Goal: Task Accomplishment & Management: Manage account settings

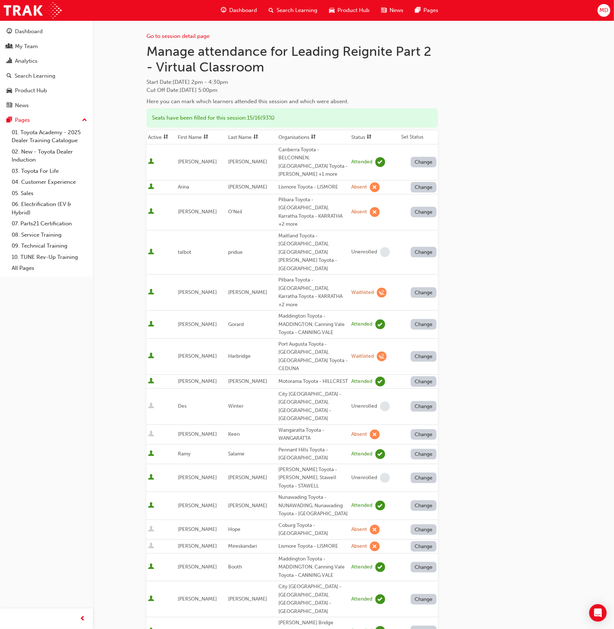
click at [427, 207] on button "Change" at bounding box center [424, 212] width 26 height 11
click at [423, 240] on div "Unenrolled" at bounding box center [419, 244] width 28 height 8
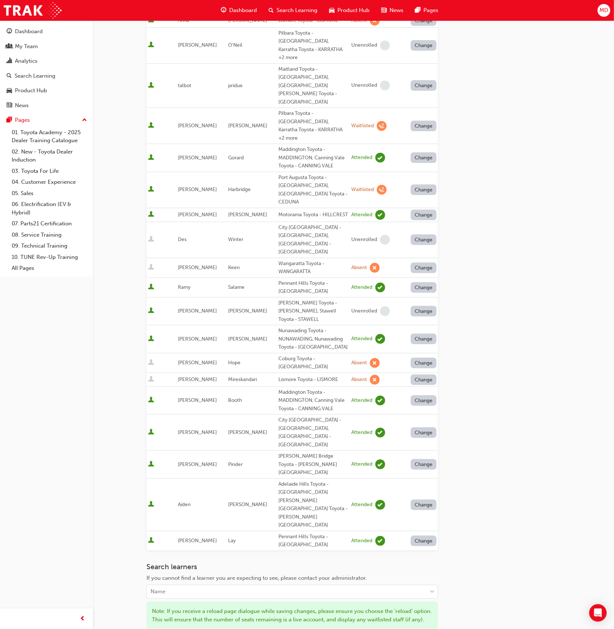
scroll to position [170, 0]
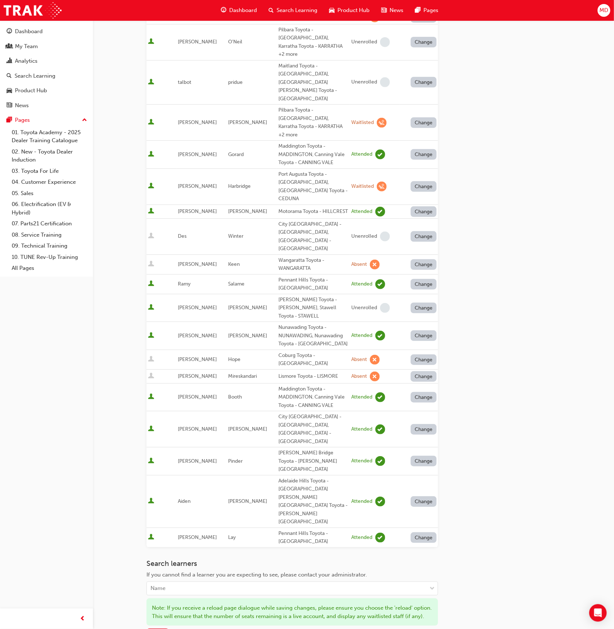
click at [167, 629] on button "Save" at bounding box center [158, 635] width 23 height 12
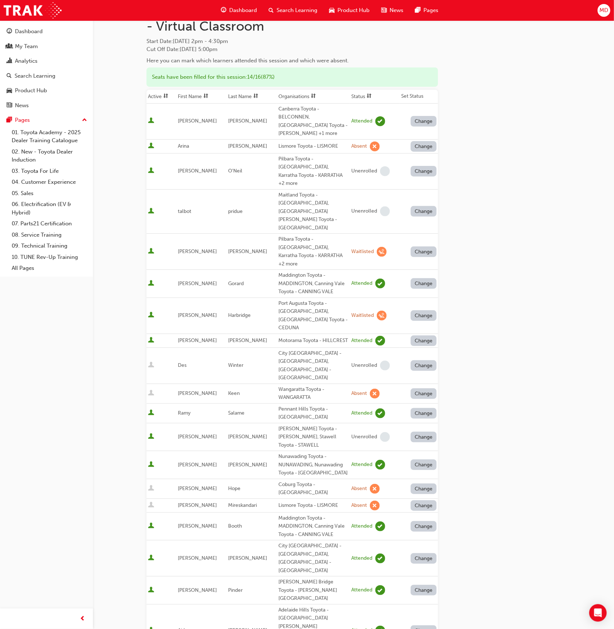
scroll to position [0, 0]
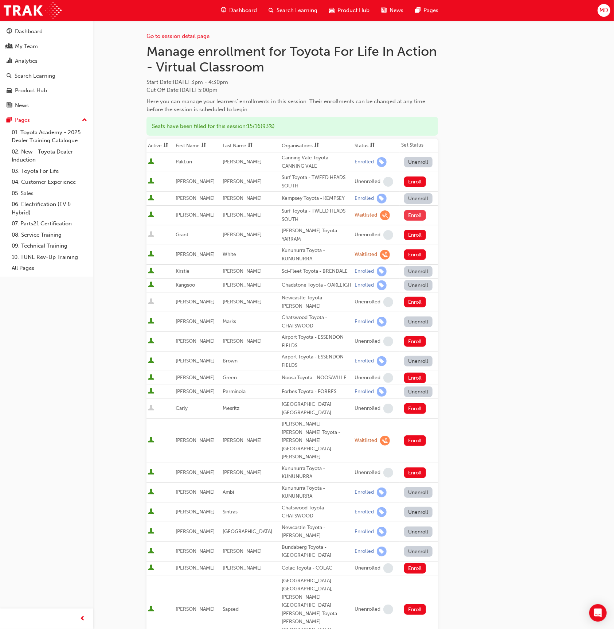
click at [413, 213] on button "Enroll" at bounding box center [415, 215] width 22 height 11
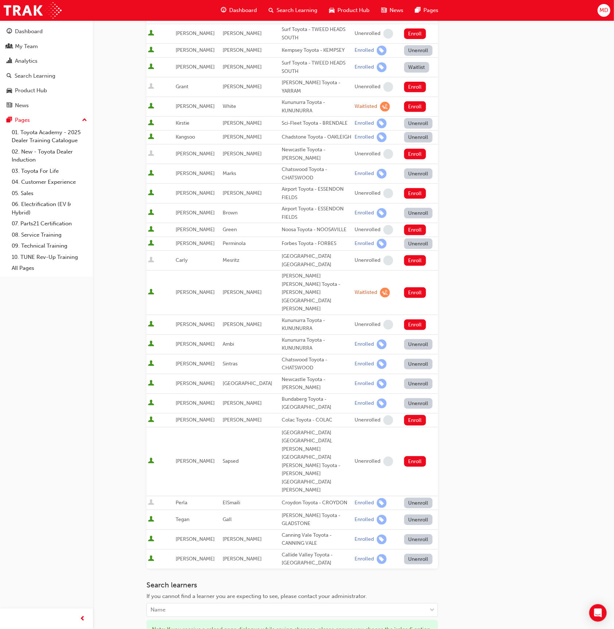
scroll to position [218, 0]
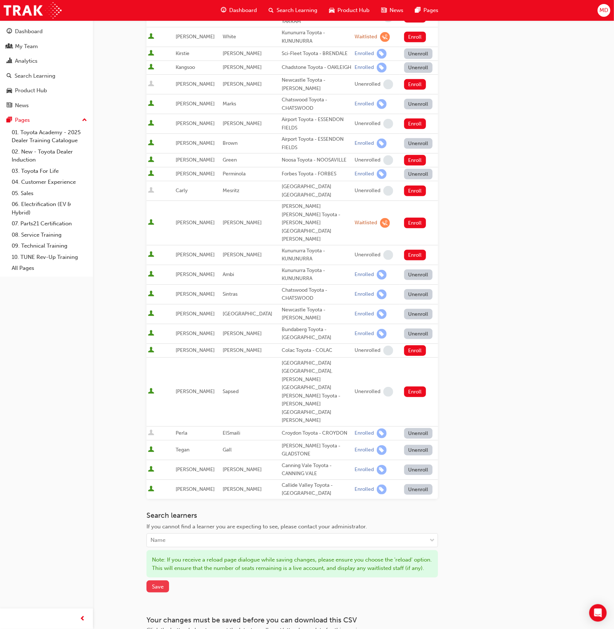
click at [166, 581] on button "Save" at bounding box center [158, 587] width 23 height 12
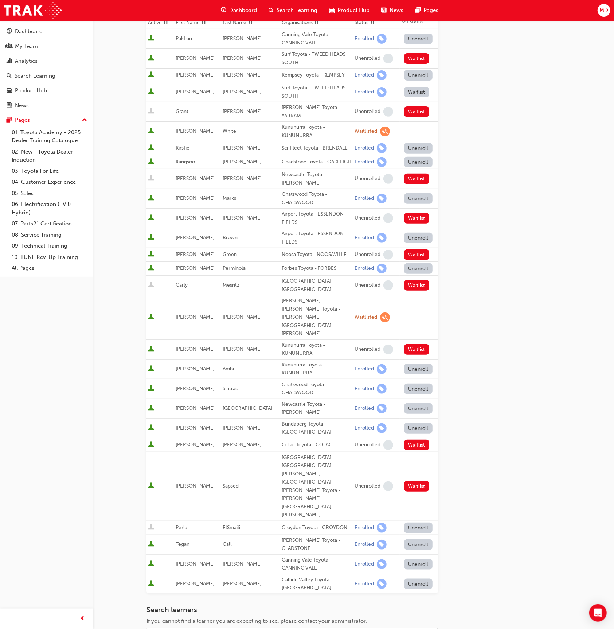
scroll to position [179, 0]
